Goal: Task Accomplishment & Management: Manage account settings

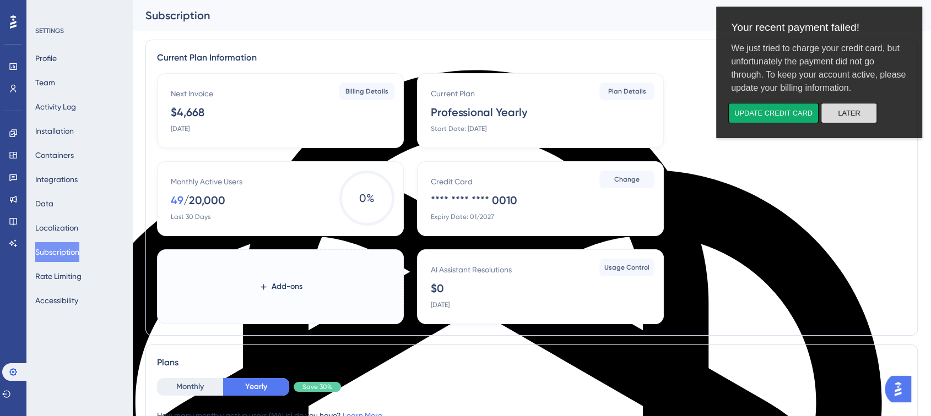
click at [865, 115] on button "Later" at bounding box center [849, 113] width 56 height 20
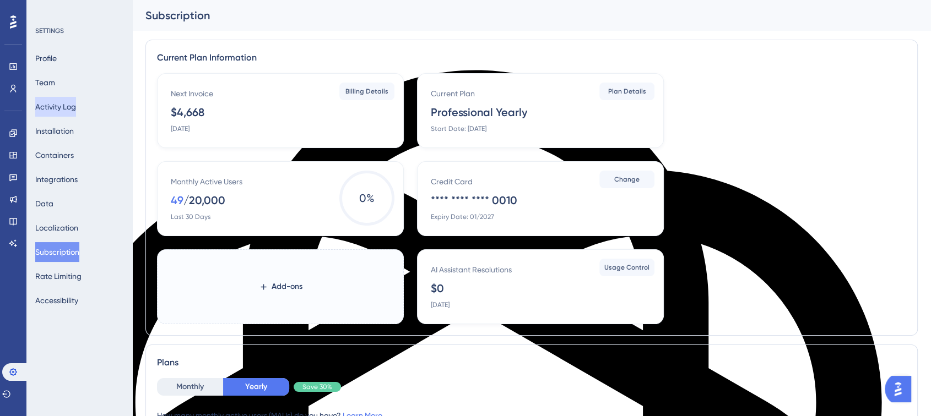
click at [55, 99] on button "Activity Log" at bounding box center [55, 107] width 41 height 20
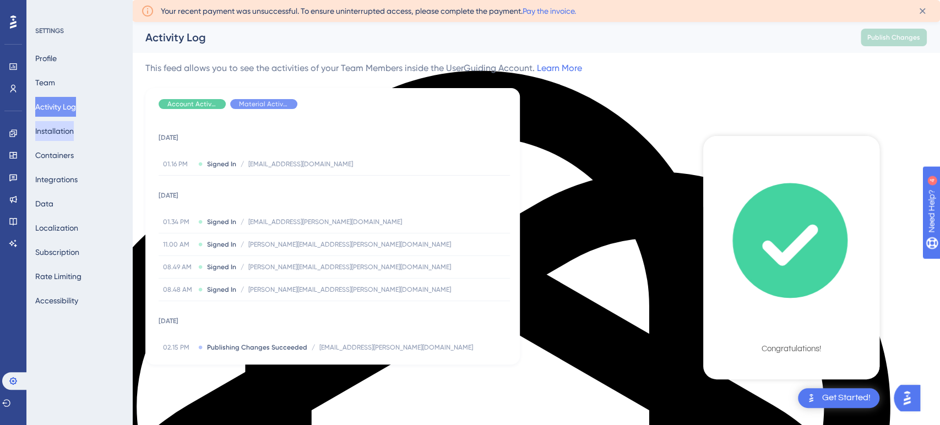
click at [57, 129] on button "Installation" at bounding box center [54, 131] width 39 height 20
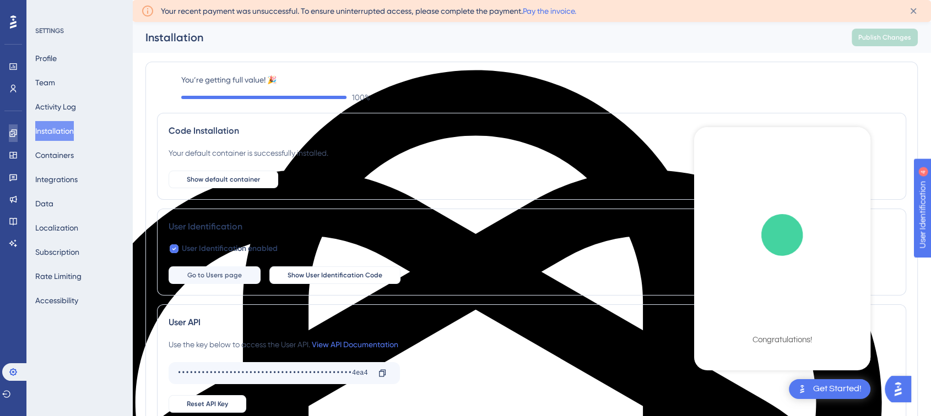
click at [9, 138] on link at bounding box center [13, 133] width 9 height 18
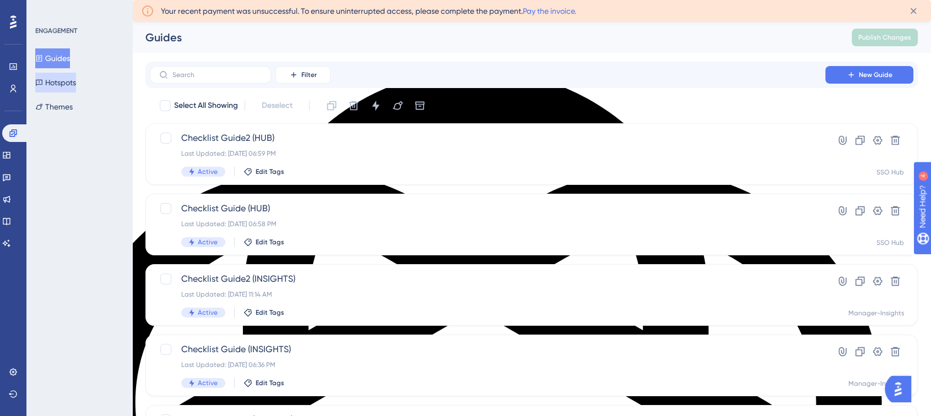
click at [42, 80] on icon at bounding box center [39, 83] width 7 height 6
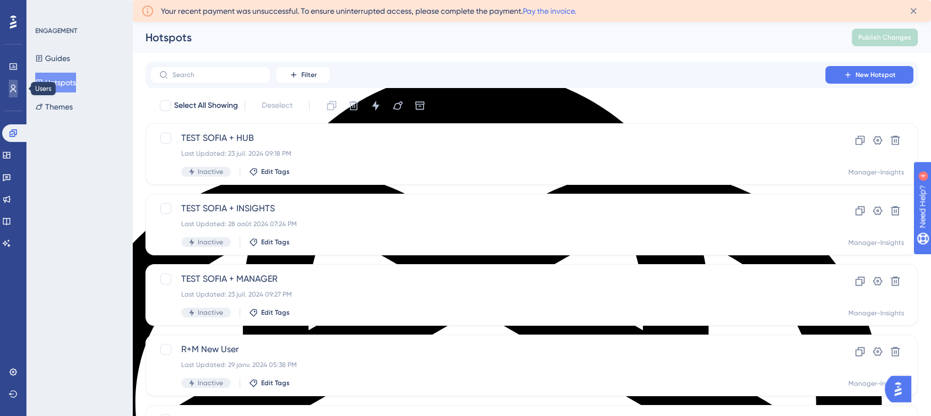
click at [9, 82] on link at bounding box center [13, 89] width 9 height 18
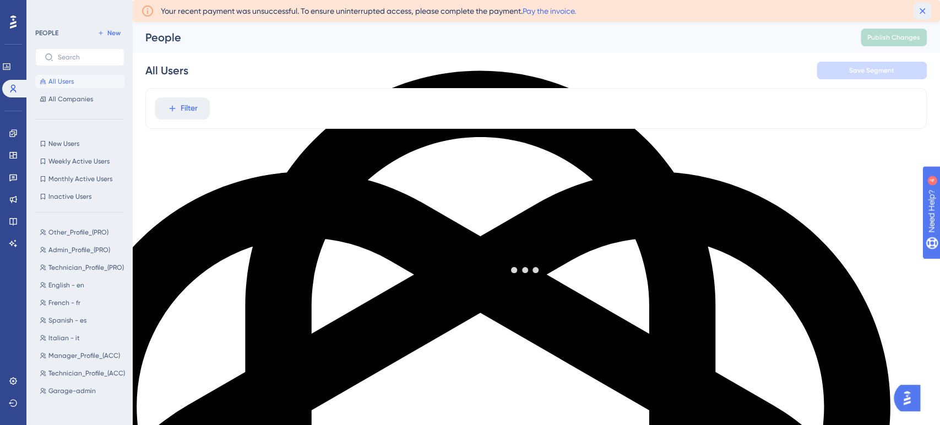
click at [921, 7] on div "Your recent payment was unsuccessful. To ensure uninterrupted access, please co…" at bounding box center [536, 11] width 808 height 22
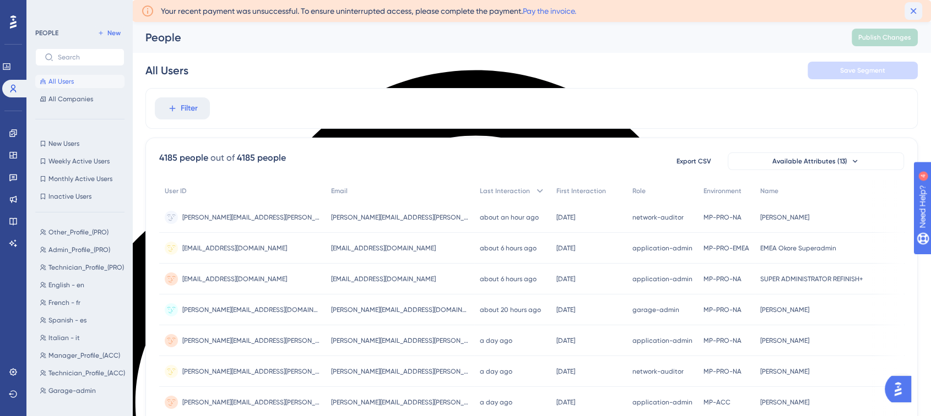
click at [911, 9] on icon at bounding box center [913, 11] width 11 height 11
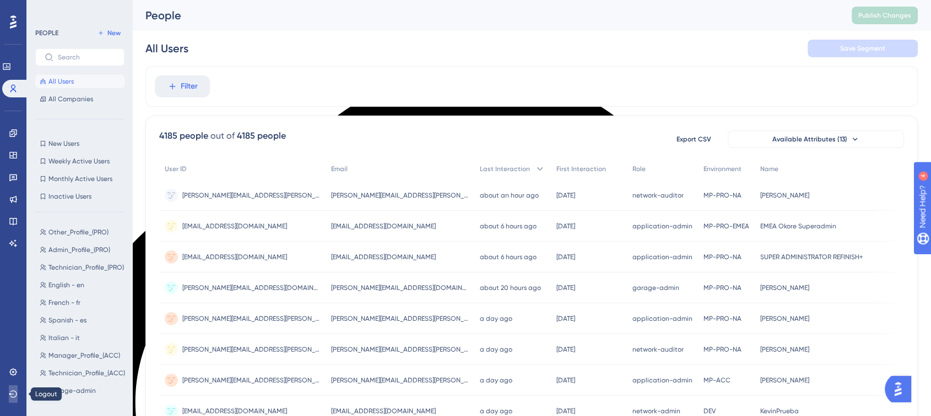
click at [13, 399] on button at bounding box center [13, 395] width 9 height 18
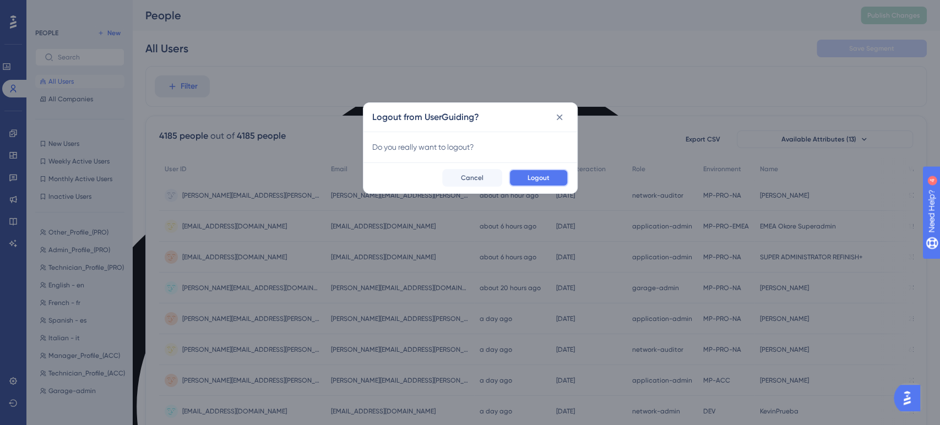
click at [548, 175] on span "Logout" at bounding box center [539, 177] width 22 height 9
